Goal: Find specific fact: Find specific fact

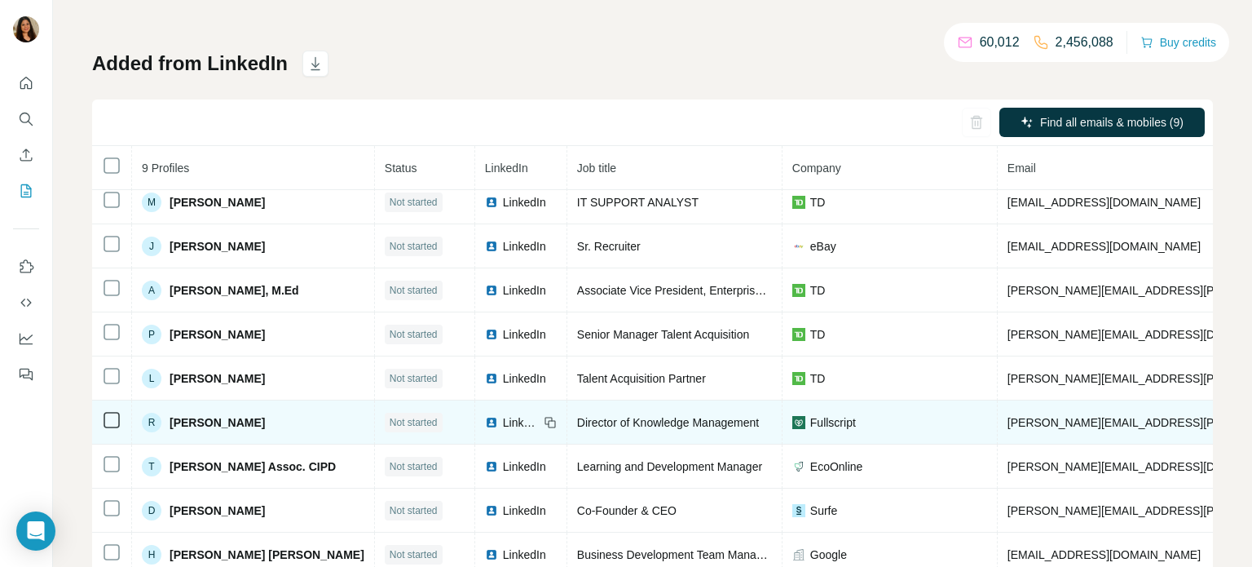
scroll to position [117, 0]
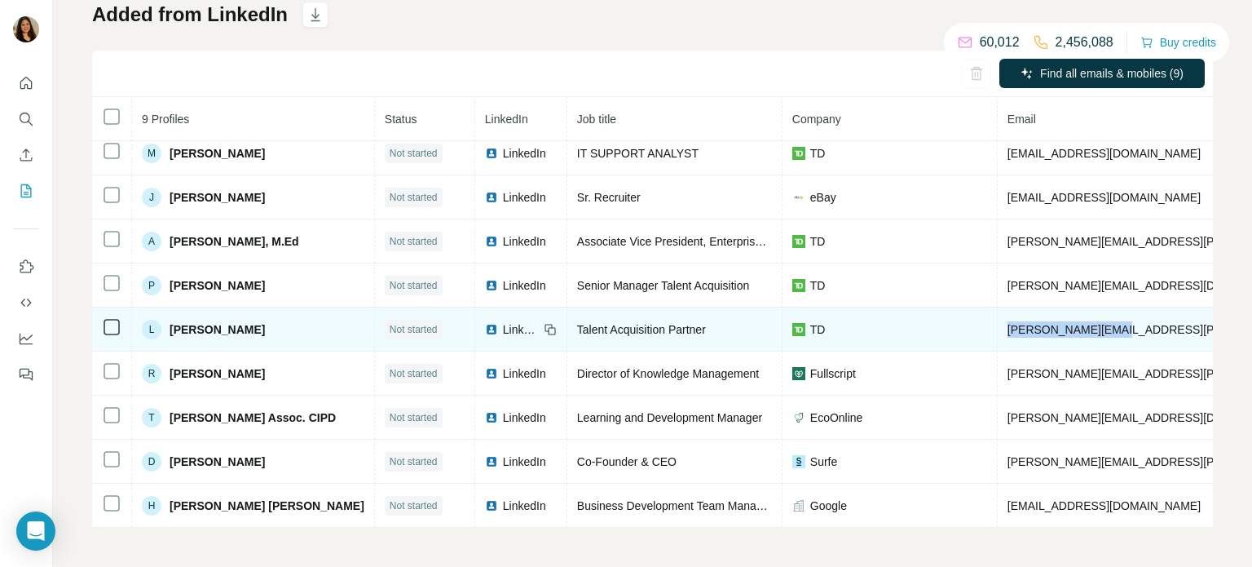
drag, startPoint x: 1088, startPoint y: 329, endPoint x: 967, endPoint y: 330, distance: 121.5
click at [998, 330] on td "laura.kovac@td.com" at bounding box center [1199, 329] width 402 height 44
copy span "laura.kovac@td.com"
drag, startPoint x: 242, startPoint y: 323, endPoint x: 171, endPoint y: 327, distance: 71.1
click at [171, 327] on div "L Laura Kovac" at bounding box center [253, 330] width 223 height 20
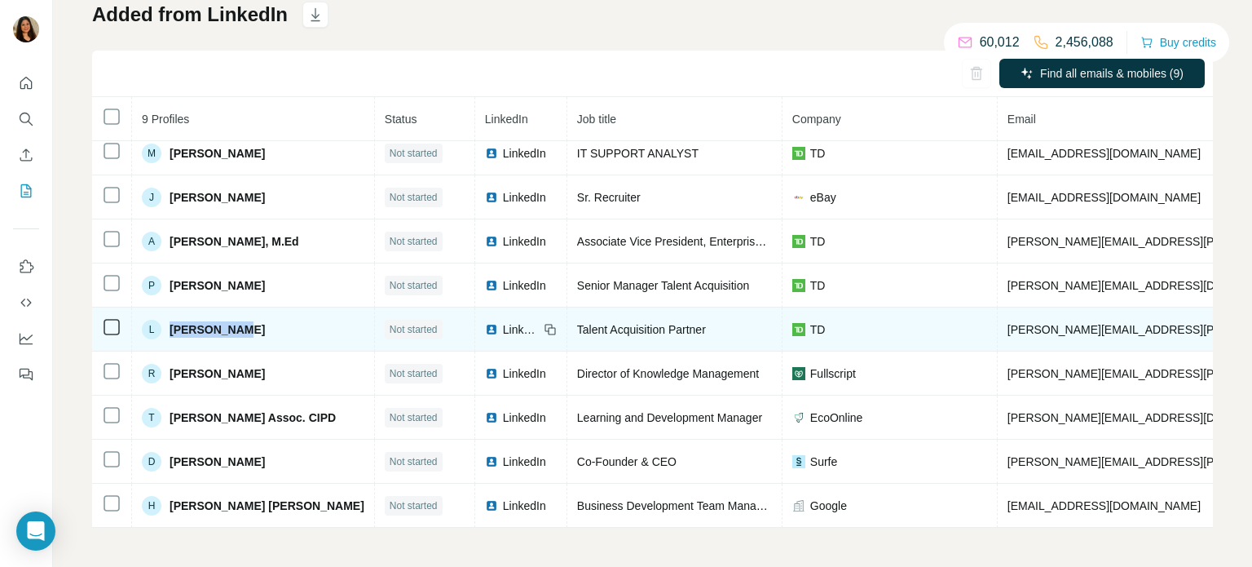
drag, startPoint x: 263, startPoint y: 315, endPoint x: 243, endPoint y: 318, distance: 19.8
click at [263, 314] on td "L Laura Kovac" at bounding box center [253, 329] width 243 height 44
click at [255, 332] on div "L Laura Kovac" at bounding box center [253, 330] width 223 height 20
drag, startPoint x: 201, startPoint y: 324, endPoint x: 166, endPoint y: 325, distance: 35.1
click at [166, 325] on div "L Laura Kovac" at bounding box center [203, 330] width 123 height 20
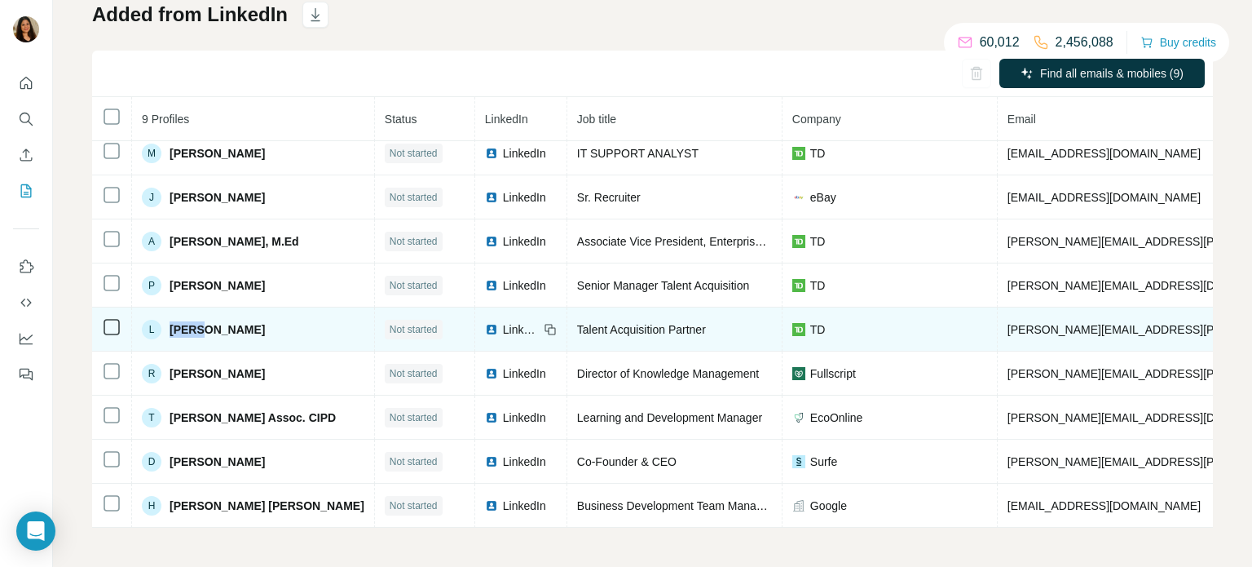
copy span "Laura"
drag, startPoint x: 1089, startPoint y: 325, endPoint x: 965, endPoint y: 325, distance: 124.7
click at [998, 325] on td "laura.kovac@td.com" at bounding box center [1199, 329] width 402 height 44
copy span "laura.kovac@td.com"
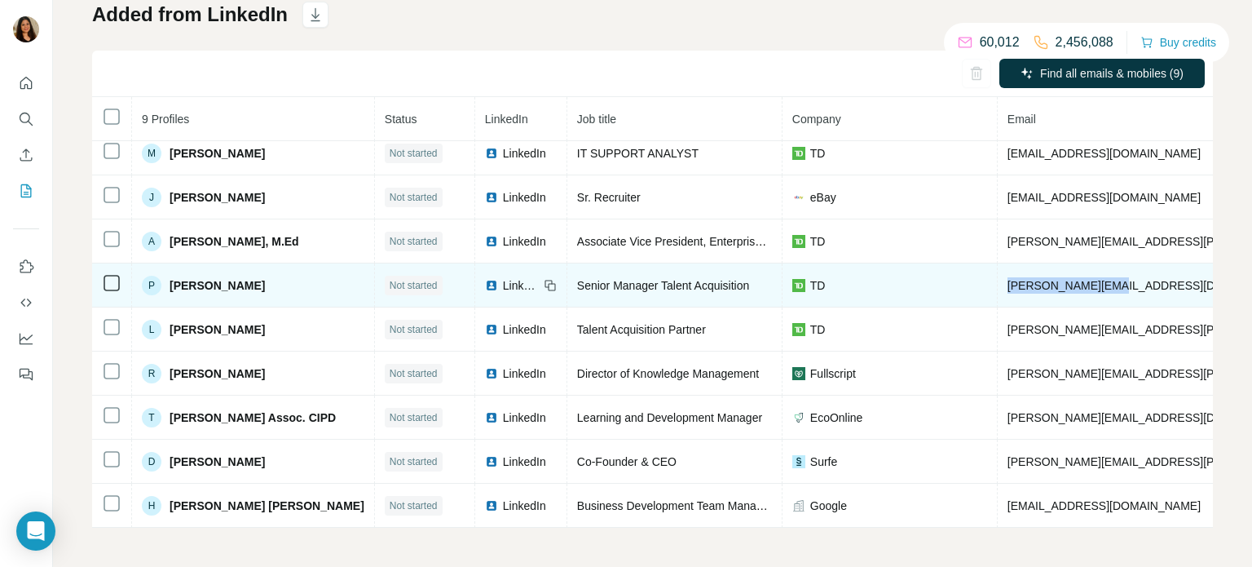
drag, startPoint x: 1083, startPoint y: 289, endPoint x: 969, endPoint y: 289, distance: 113.3
click at [998, 289] on td "paul.crake@td.com" at bounding box center [1199, 285] width 402 height 44
copy span "paul.crake@td.com"
